Goal: Task Accomplishment & Management: Complete application form

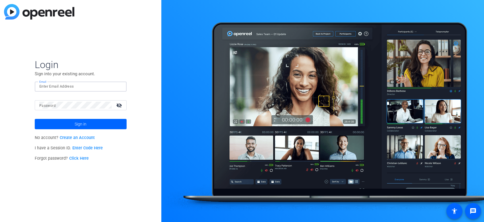
click at [68, 87] on input "Email" at bounding box center [80, 86] width 83 height 7
paste input "mviney@cnet.com"
type input "mviney@cnet.com"
click at [84, 124] on span "Sign in" at bounding box center [81, 124] width 12 height 14
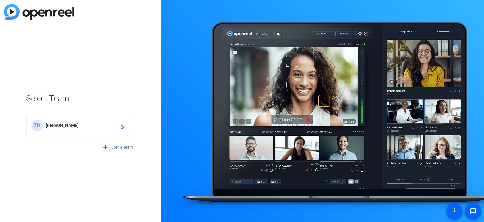
click at [76, 124] on span "Ziff Davis" at bounding box center [82, 125] width 72 height 5
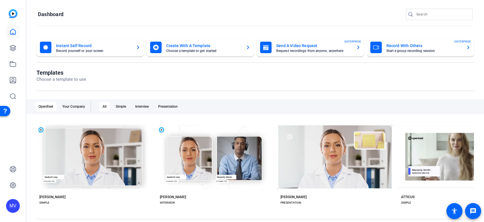
click at [389, 48] on mat-card-title "Record With Others" at bounding box center [424, 45] width 75 height 7
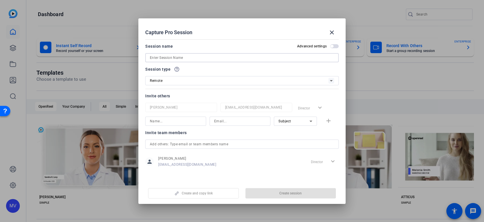
click at [185, 57] on input at bounding box center [242, 57] width 184 height 7
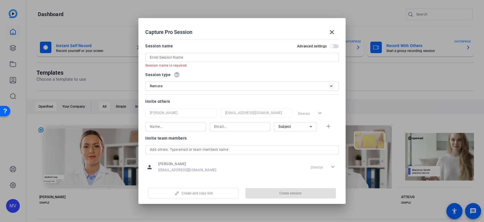
click at [316, 161] on div "person Mike Viney mviney@cnet.com Director expand_more" at bounding box center [242, 167] width 194 height 14
click at [238, 59] on input at bounding box center [242, 57] width 184 height 7
click at [332, 29] on mat-icon "close" at bounding box center [332, 32] width 7 height 7
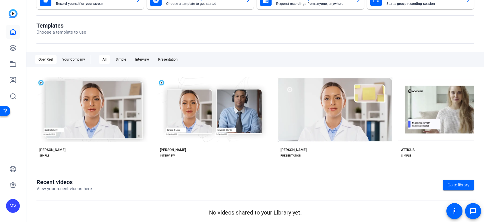
scroll to position [49, 0]
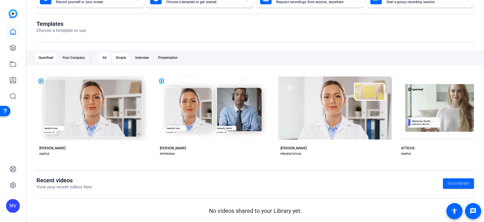
click at [124, 57] on div "Simple" at bounding box center [120, 57] width 17 height 9
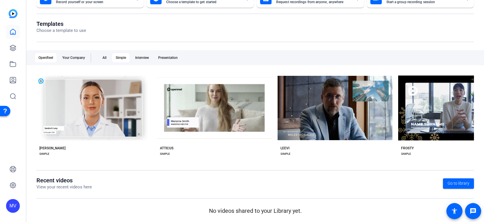
scroll to position [49, 0]
click at [467, 180] on span "Go to library" at bounding box center [459, 183] width 22 height 6
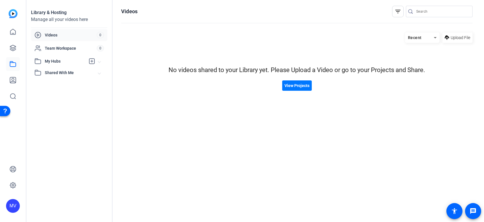
click at [9, 12] on img at bounding box center [13, 13] width 9 height 9
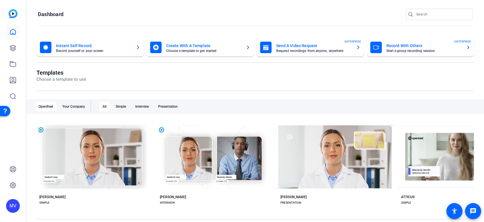
click at [401, 49] on mat-card-title "Record With Others" at bounding box center [424, 45] width 75 height 7
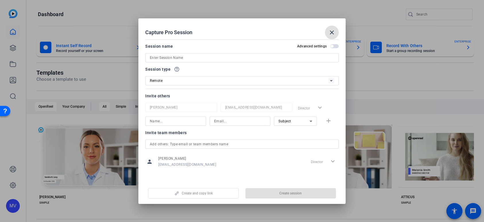
click at [206, 59] on input at bounding box center [242, 57] width 184 height 7
click at [312, 107] on div "Invite others Mike Viney mviney@cnet.com Director expand_more Subject add" at bounding box center [242, 108] width 194 height 33
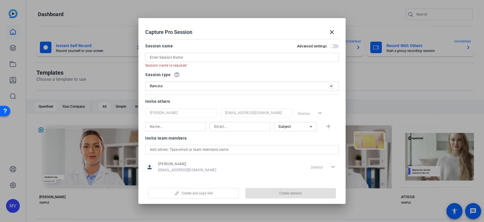
click at [311, 115] on div "Director expand_more" at bounding box center [317, 113] width 43 height 10
click at [321, 114] on div "Director expand_more" at bounding box center [317, 113] width 43 height 10
click at [254, 99] on div "Invite others" at bounding box center [242, 101] width 194 height 7
click at [333, 30] on mat-icon "close" at bounding box center [332, 32] width 7 height 7
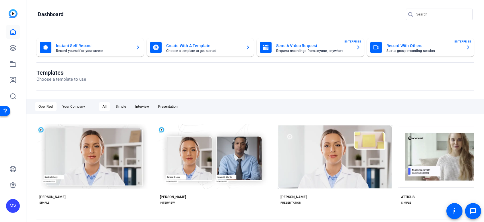
click at [196, 50] on mat-card-subtitle "Choose a template to get started" at bounding box center [203, 50] width 75 height 3
click at [398, 46] on mat-card-title "Record With Others" at bounding box center [424, 45] width 75 height 7
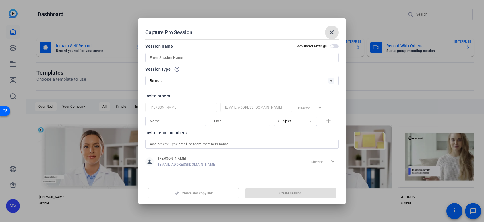
click at [182, 81] on div "Remote" at bounding box center [239, 80] width 179 height 7
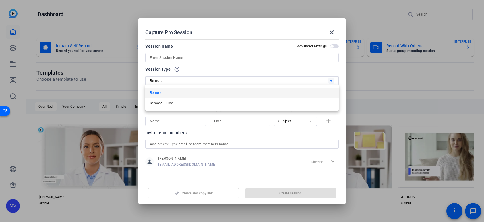
click at [183, 81] on div at bounding box center [242, 111] width 484 height 222
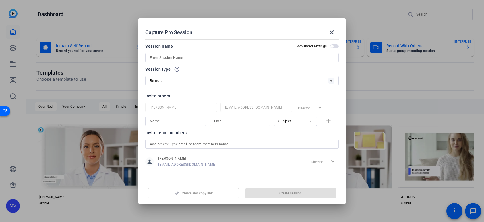
click at [177, 71] on mat-icon "help_outline" at bounding box center [177, 69] width 6 height 6
click at [192, 71] on div "Session type help_outline" at bounding box center [242, 69] width 194 height 7
click at [190, 77] on div "Remote" at bounding box center [239, 80] width 179 height 7
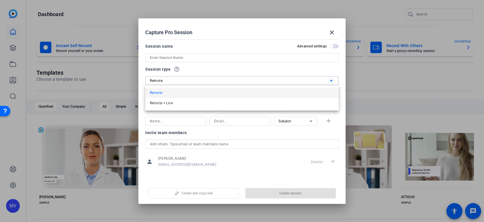
click at [196, 71] on div at bounding box center [242, 111] width 484 height 222
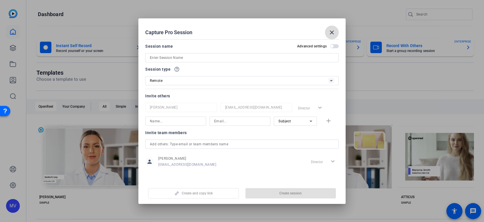
click at [329, 31] on mat-icon "close" at bounding box center [332, 32] width 7 height 7
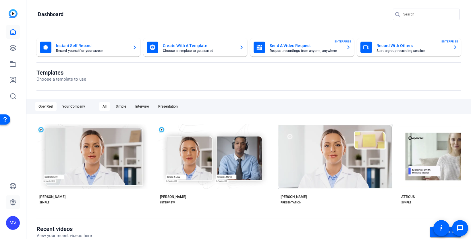
click at [12, 199] on icon at bounding box center [12, 202] width 7 height 7
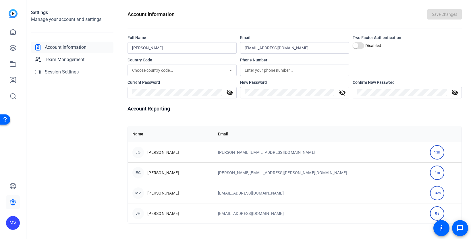
click at [13, 219] on div "MV" at bounding box center [13, 223] width 14 height 14
click at [65, 217] on mat-icon "logout" at bounding box center [68, 218] width 7 height 7
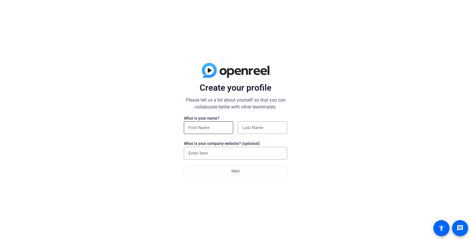
click at [209, 126] on input at bounding box center [208, 127] width 40 height 7
type input "Mark"
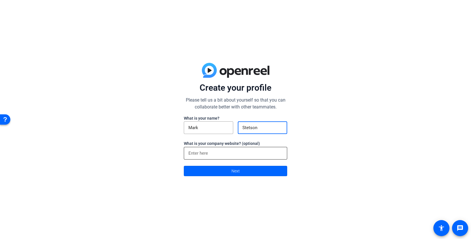
type input "Stetson"
click at [202, 149] on div at bounding box center [235, 153] width 94 height 13
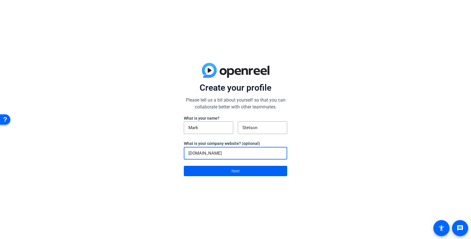
type input "mashable.com"
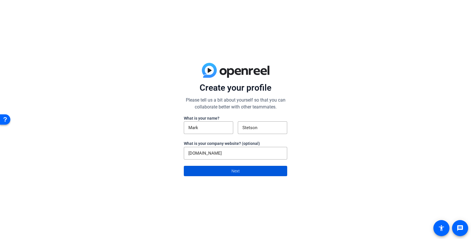
click at [223, 173] on span at bounding box center [235, 171] width 103 height 14
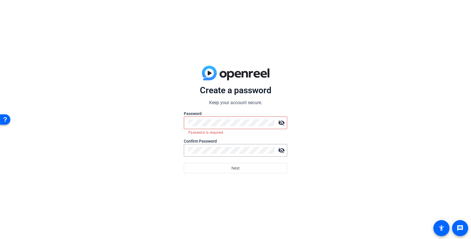
click at [270, 99] on form "Create a password Keep your account secure. Password visibility_off Password is…" at bounding box center [235, 129] width 103 height 88
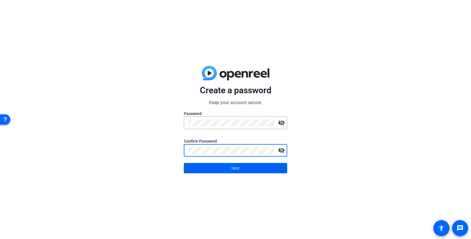
click at [236, 165] on span "Next" at bounding box center [236, 168] width 8 height 11
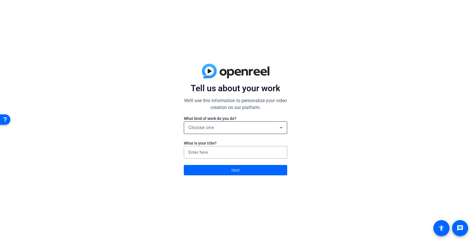
click at [231, 125] on div "Choose one" at bounding box center [233, 127] width 91 height 7
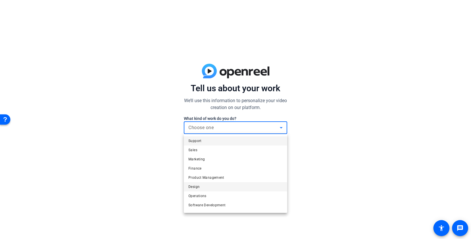
scroll to position [18, 0]
click at [199, 205] on mat-option "Other" at bounding box center [235, 206] width 103 height 9
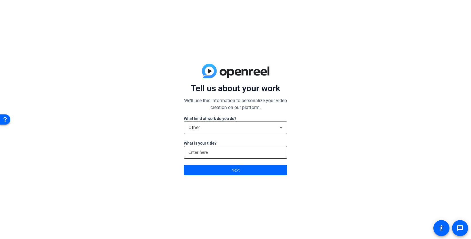
click at [218, 157] on div at bounding box center [235, 152] width 94 height 13
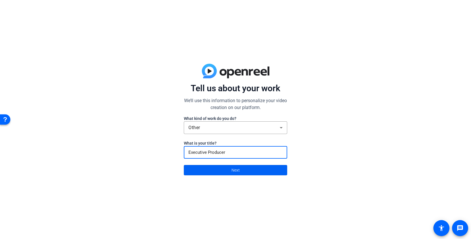
type input "Executive Producer"
click at [237, 168] on span "Next" at bounding box center [236, 170] width 8 height 11
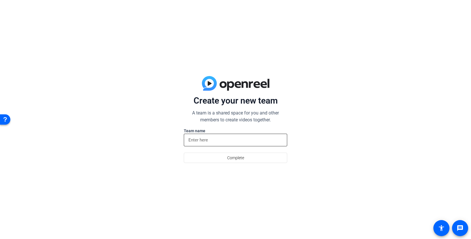
click at [224, 143] on input at bounding box center [235, 140] width 94 height 7
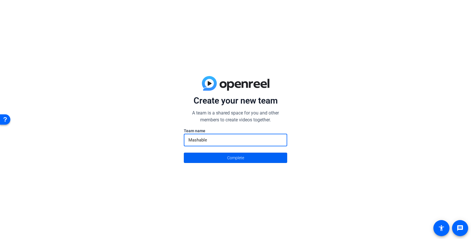
type input "Mashable"
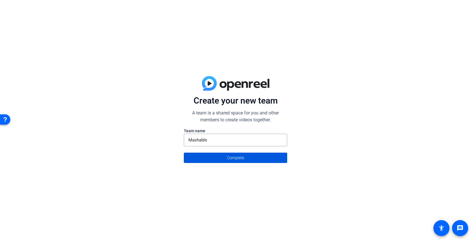
click at [241, 158] on span "Complete" at bounding box center [235, 158] width 17 height 11
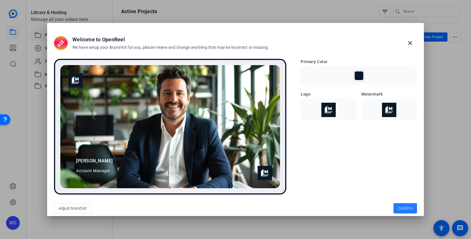
click at [400, 209] on span "Confirm" at bounding box center [405, 209] width 14 height 6
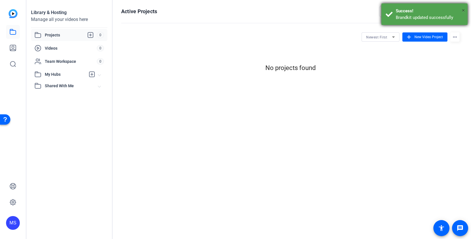
click at [462, 9] on span "×" at bounding box center [463, 10] width 3 height 7
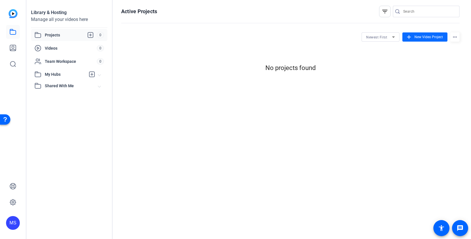
click at [421, 40] on span at bounding box center [424, 37] width 45 height 14
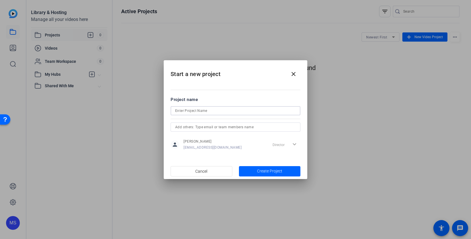
click at [218, 114] on input at bounding box center [235, 110] width 121 height 7
type input "Mash 101"
click at [230, 128] on input "text" at bounding box center [235, 127] width 121 height 7
type input "markstetson27@gmail.com"
click at [252, 135] on div at bounding box center [236, 134] width 130 height 5
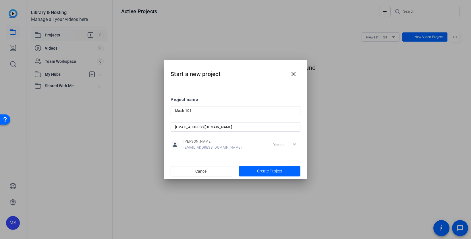
click at [254, 128] on input "markstetson27@gmail.com" at bounding box center [235, 127] width 121 height 7
click at [255, 126] on input "text" at bounding box center [235, 127] width 121 height 7
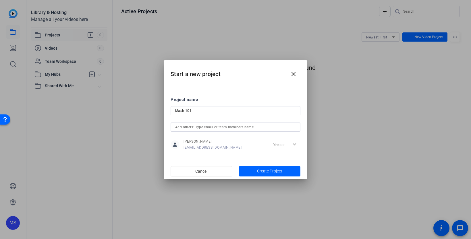
paste input "markstetson27@gmail.com"
type input "markstetson27@gmail.com"
click at [260, 169] on span "Create Project" at bounding box center [269, 171] width 25 height 6
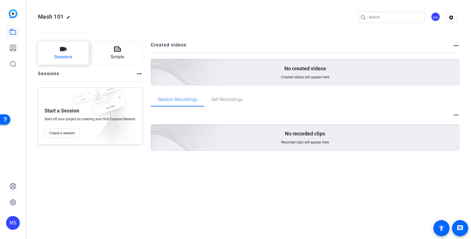
click at [62, 60] on span "Sessions" at bounding box center [63, 57] width 18 height 7
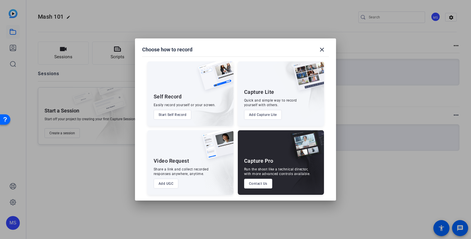
click at [168, 184] on button "Add UGC" at bounding box center [166, 184] width 25 height 10
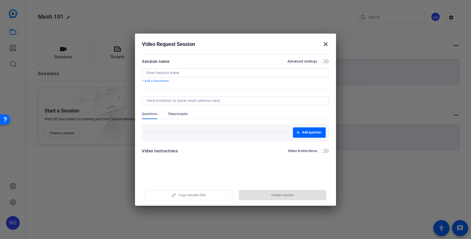
click at [163, 72] on input at bounding box center [236, 73] width 178 height 5
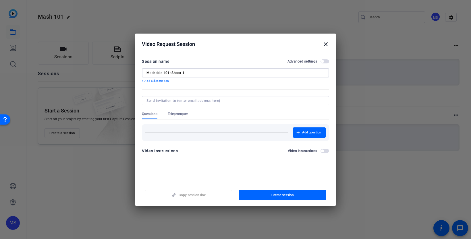
type input "Mashable 101: Shoot 1"
click at [159, 99] on input at bounding box center [235, 101] width 176 height 5
type input "markstetson27@gmail.com"
click at [227, 171] on openreel-new-create-edit-ugc-session "Video Request Session close Session name Advanced settings Mashable 101: Shoot …" at bounding box center [235, 120] width 201 height 172
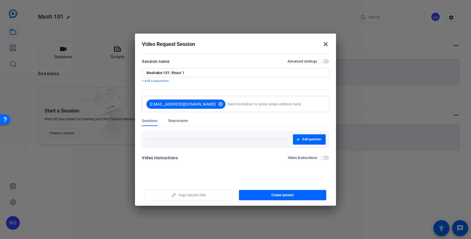
click at [326, 158] on span "button" at bounding box center [325, 158] width 9 height 4
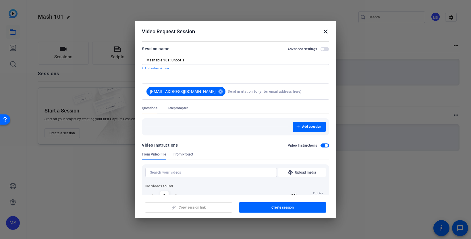
scroll to position [18, 0]
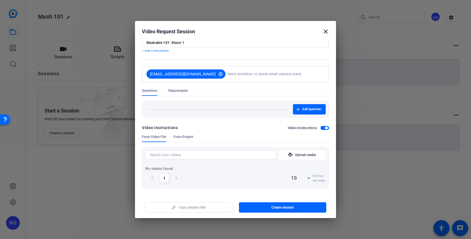
click at [324, 129] on span "button" at bounding box center [325, 128] width 9 height 4
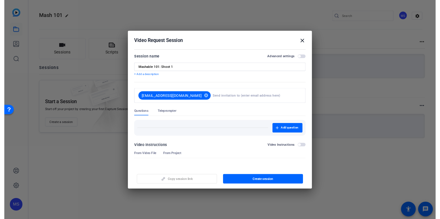
scroll to position [0, 0]
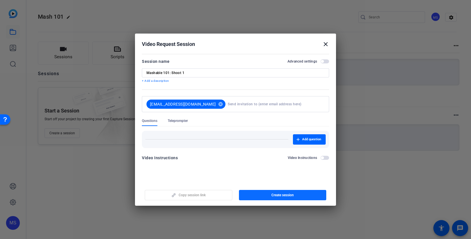
click at [257, 194] on span "button" at bounding box center [283, 195] width 88 height 14
click at [180, 197] on span "Copy session link" at bounding box center [192, 195] width 27 height 5
click at [275, 105] on input at bounding box center [275, 104] width 95 height 11
type input "ally.hirschlag@"
drag, startPoint x: 214, startPoint y: 103, endPoint x: 246, endPoint y: 105, distance: 31.9
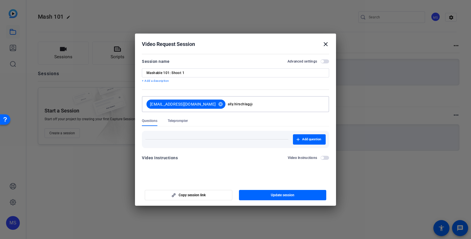
click at [246, 105] on input "ally.hirschlag@" at bounding box center [275, 104] width 95 height 11
type input "y"
type input "s"
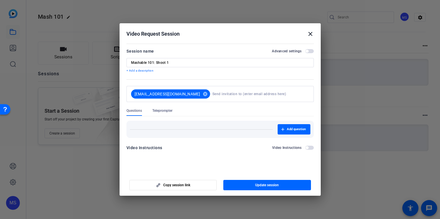
click at [310, 34] on mat-icon "close" at bounding box center [310, 33] width 7 height 7
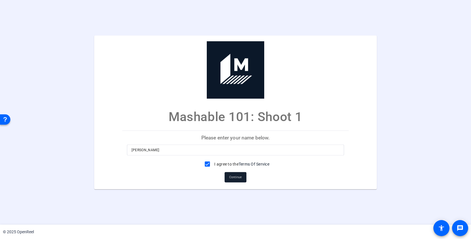
click at [235, 173] on span "Continue" at bounding box center [235, 177] width 13 height 9
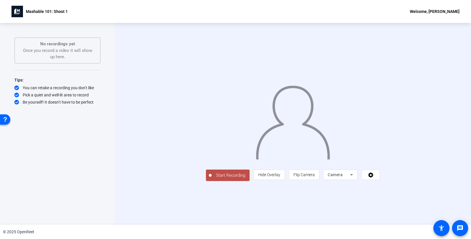
click at [212, 179] on span "Start Recording" at bounding box center [231, 175] width 38 height 7
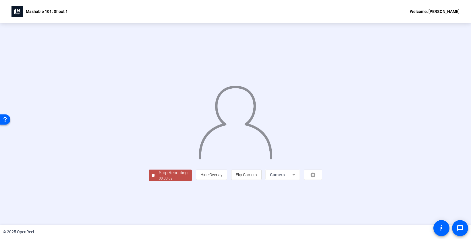
click at [159, 181] on div "00:00:09" at bounding box center [173, 178] width 29 height 5
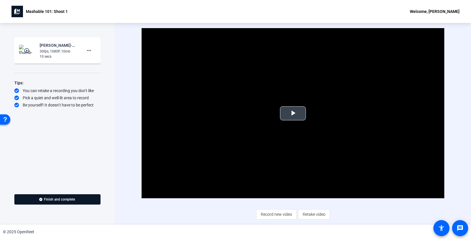
click at [293, 113] on span "Video Player" at bounding box center [293, 113] width 0 height 0
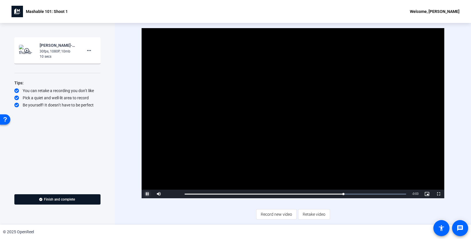
click at [148, 194] on span "Video Player" at bounding box center [147, 194] width 11 height 0
click at [51, 197] on span "Finish and complete" at bounding box center [59, 199] width 31 height 5
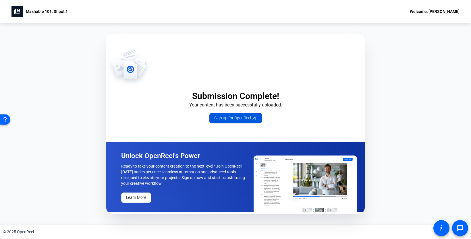
click at [222, 118] on span "Sign up for OpenReel" at bounding box center [235, 118] width 43 height 6
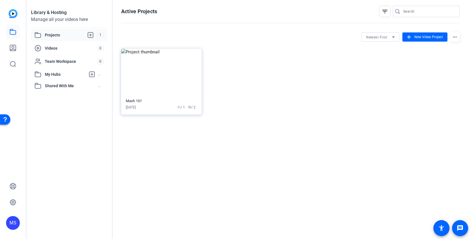
click at [296, 81] on div "Mash 101 Sep 03, 2025 group / 1 radio / 2" at bounding box center [290, 82] width 338 height 66
click at [147, 64] on img at bounding box center [161, 72] width 80 height 47
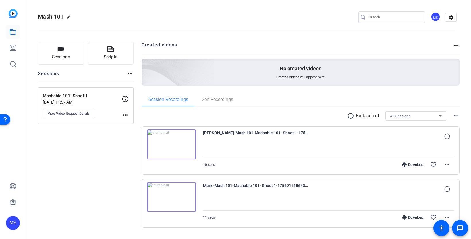
click at [14, 222] on div "MS" at bounding box center [13, 223] width 14 height 14
click at [28, 191] on div at bounding box center [235, 119] width 471 height 239
click at [16, 199] on link at bounding box center [13, 203] width 14 height 14
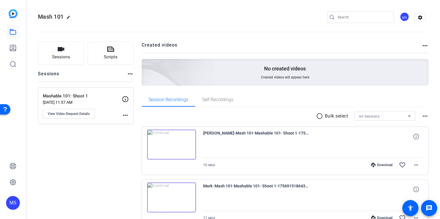
click at [129, 74] on mat-icon "more_horiz" at bounding box center [130, 73] width 7 height 7
click at [91, 78] on div at bounding box center [220, 109] width 440 height 219
click at [12, 178] on link at bounding box center [13, 182] width 14 height 14
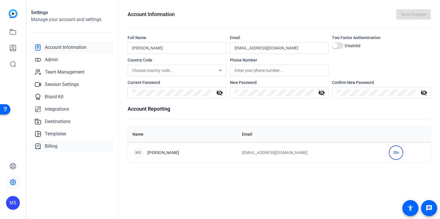
click at [56, 147] on span "Billing" at bounding box center [51, 146] width 13 height 7
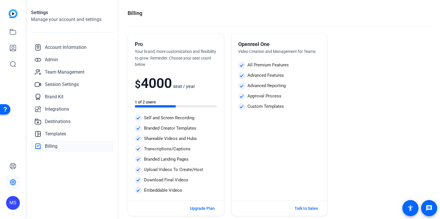
scroll to position [1, 0]
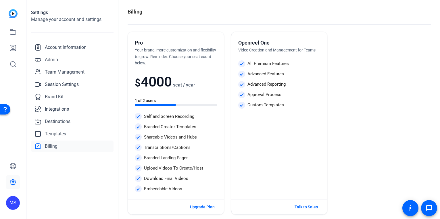
click at [16, 200] on div "MS" at bounding box center [13, 203] width 14 height 14
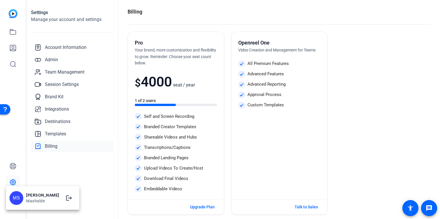
click at [12, 15] on div at bounding box center [220, 109] width 440 height 219
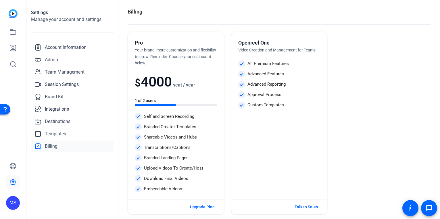
click at [17, 16] on div at bounding box center [13, 40] width 14 height 62
click at [14, 15] on img at bounding box center [13, 13] width 9 height 9
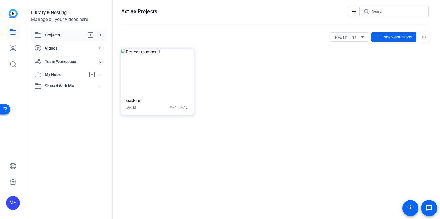
click at [83, 146] on div "Library & Hosting Manage all your videos here Projects 1 Videos 0 Team Workspac…" at bounding box center [69, 109] width 86 height 219
click at [11, 17] on img at bounding box center [13, 13] width 9 height 9
click at [12, 183] on icon at bounding box center [12, 182] width 7 height 7
